Goal: Task Accomplishment & Management: Manage account settings

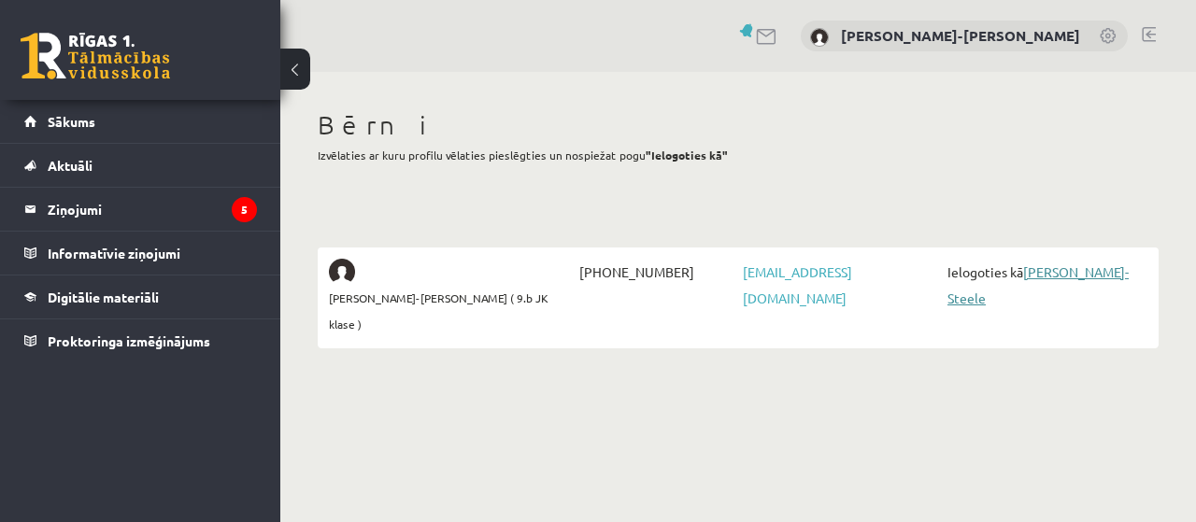
click at [1088, 270] on link "[PERSON_NAME]-Steele" at bounding box center [1038, 285] width 181 height 43
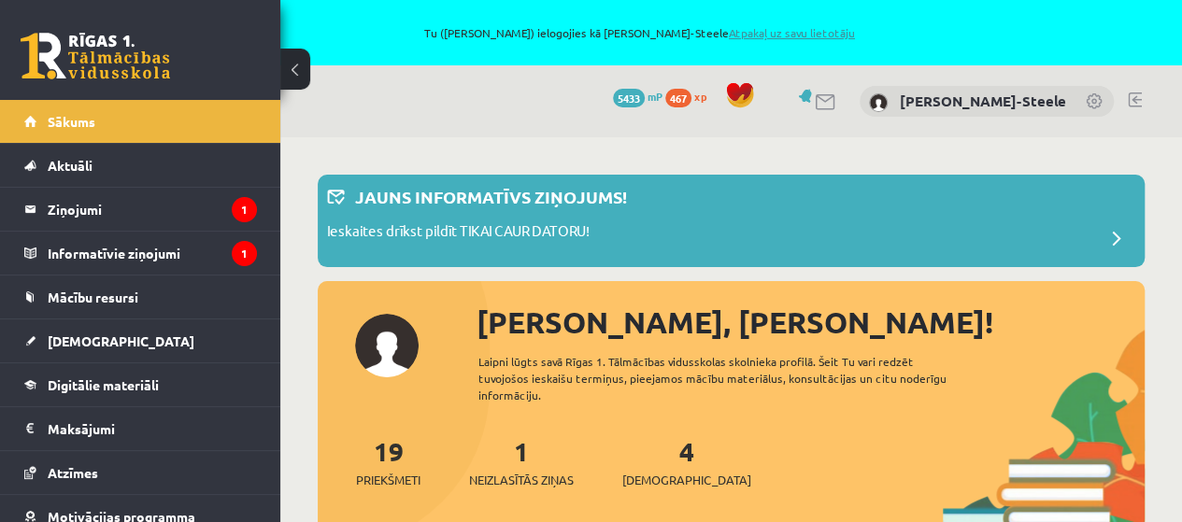
click at [855, 35] on link "Atpakaļ uz savu lietotāju" at bounding box center [792, 32] width 126 height 15
